Goal: Obtain resource: Download file/media

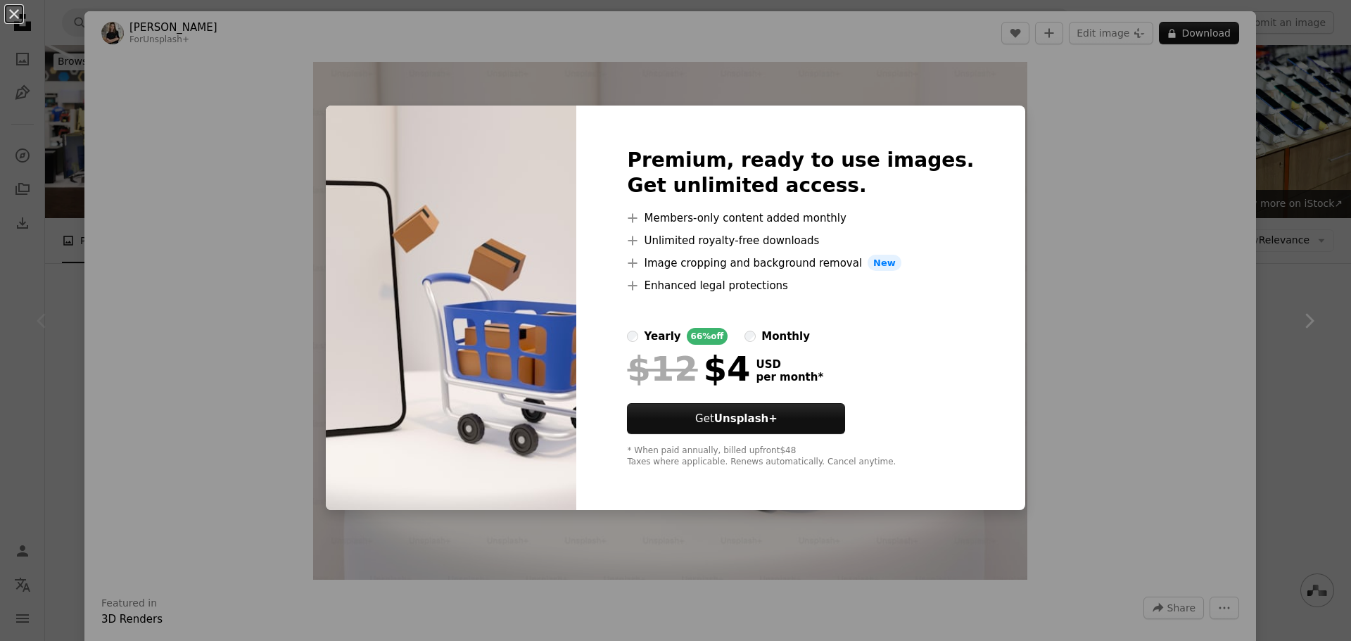
click at [1090, 189] on div "An X shape Premium, ready to use images. Get unlimited access. A plus sign Memb…" at bounding box center [675, 320] width 1351 height 641
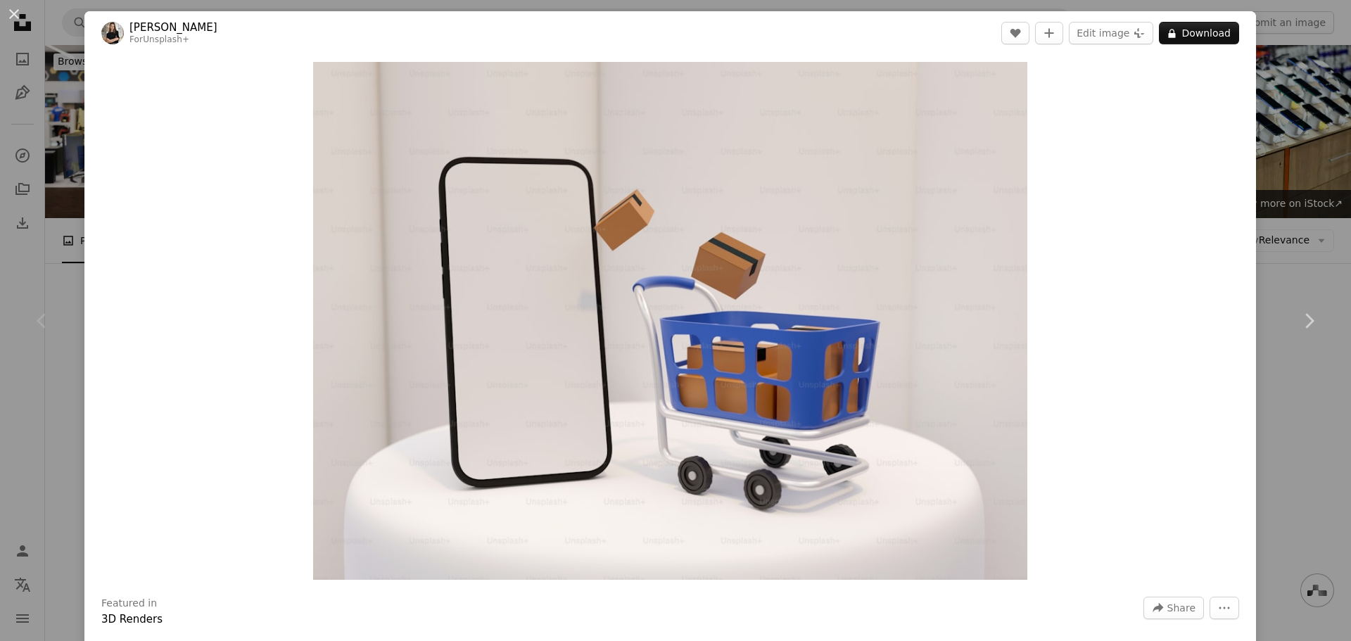
click at [1230, 104] on div "Zoom in" at bounding box center [669, 321] width 1171 height 532
click at [14, 12] on button "An X shape" at bounding box center [14, 14] width 17 height 17
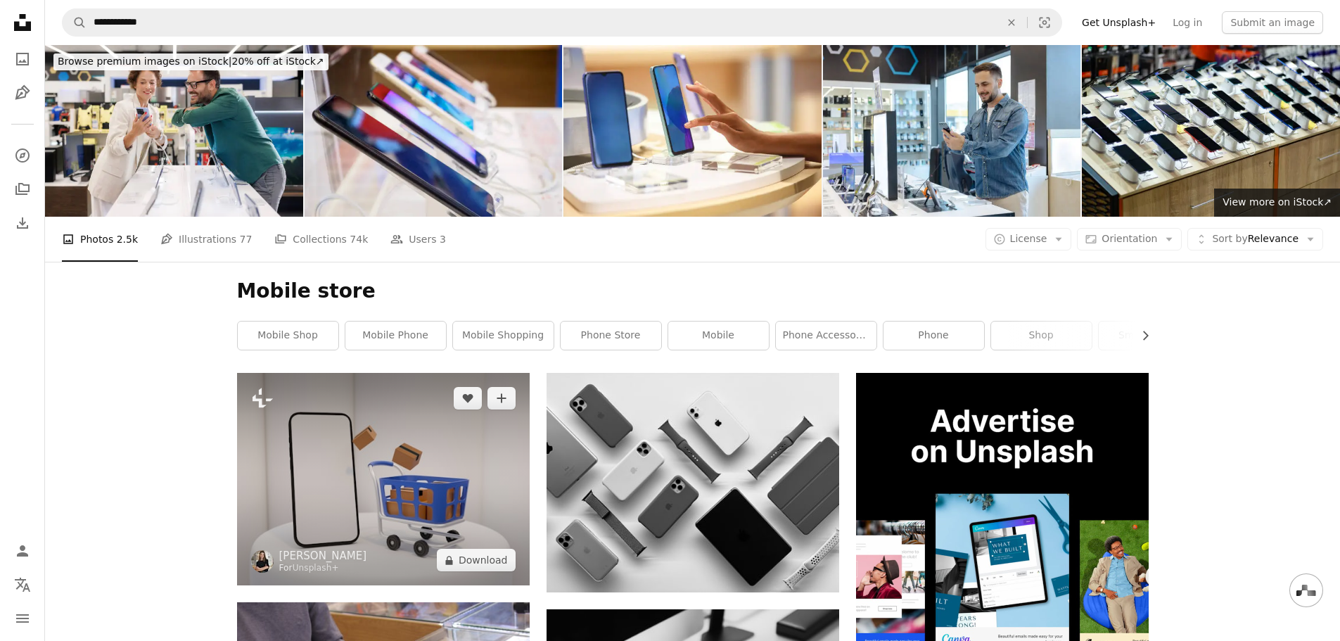
click at [390, 476] on img at bounding box center [383, 479] width 293 height 212
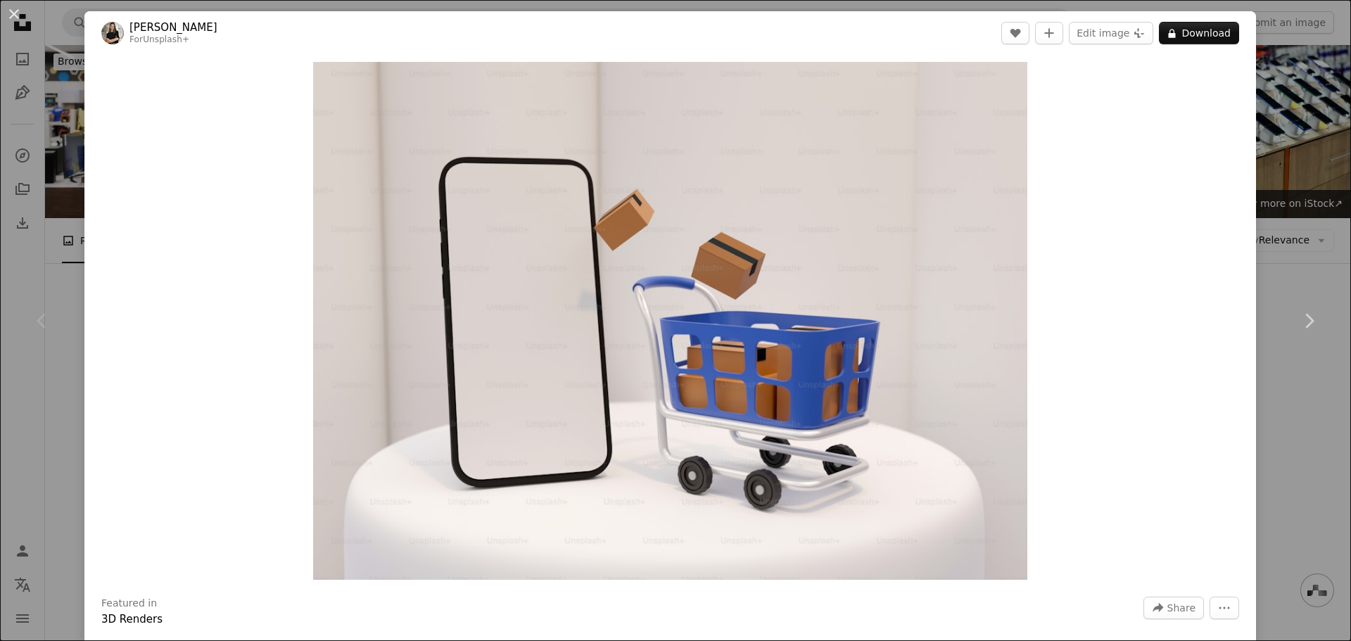
click at [1305, 68] on div "An X shape Chevron left Chevron right [PERSON_NAME] For Unsplash+ A heart A plu…" at bounding box center [675, 320] width 1351 height 641
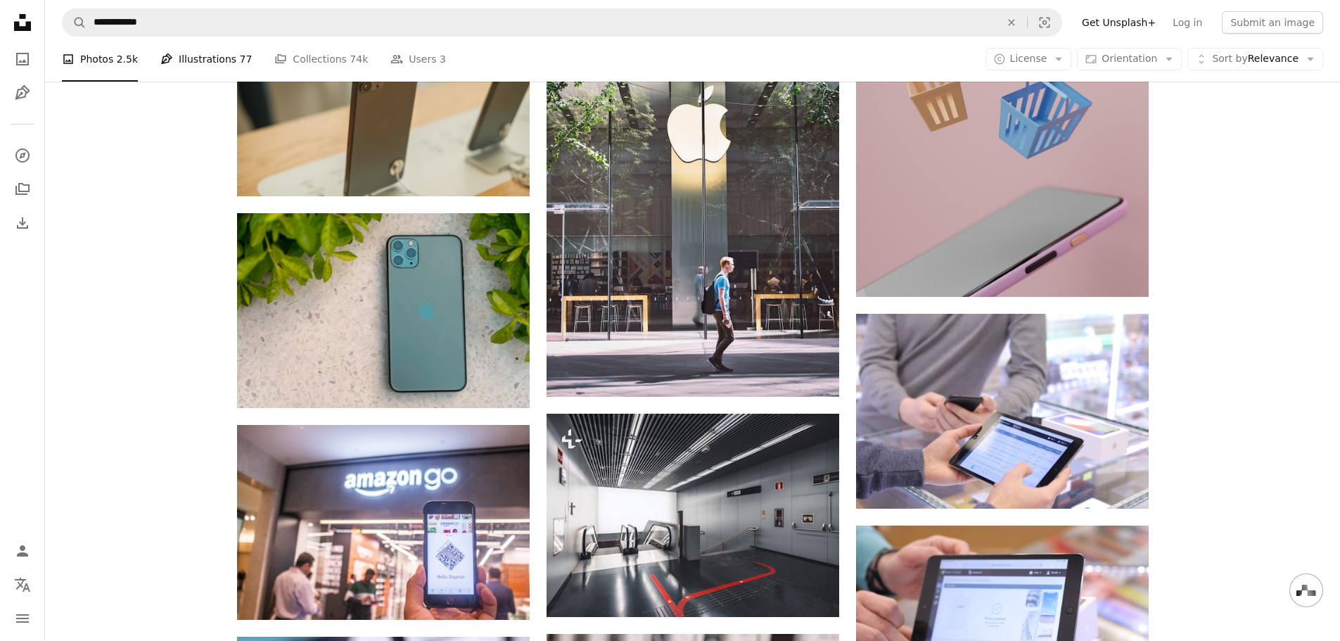
scroll to position [844, 0]
